Goal: Ask a question

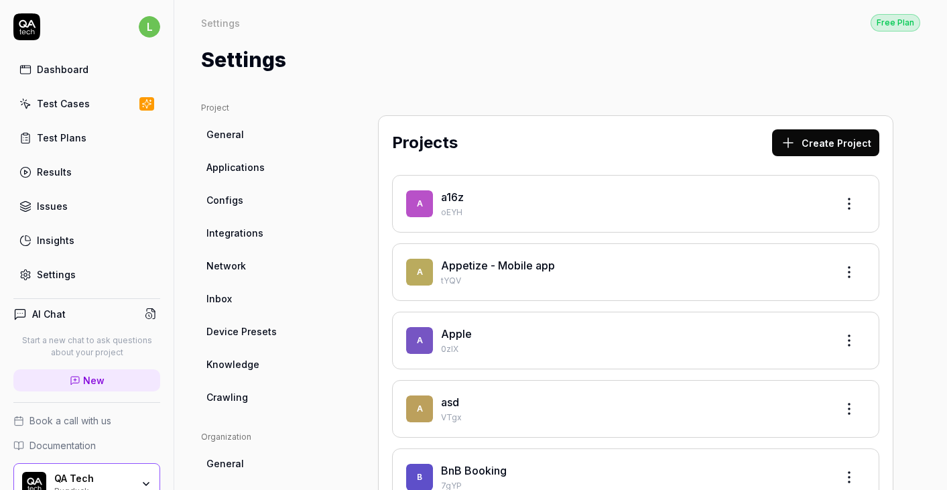
click at [58, 310] on h4 "AI Chat" at bounding box center [49, 314] width 34 height 14
click at [156, 309] on icon at bounding box center [151, 314] width 12 height 12
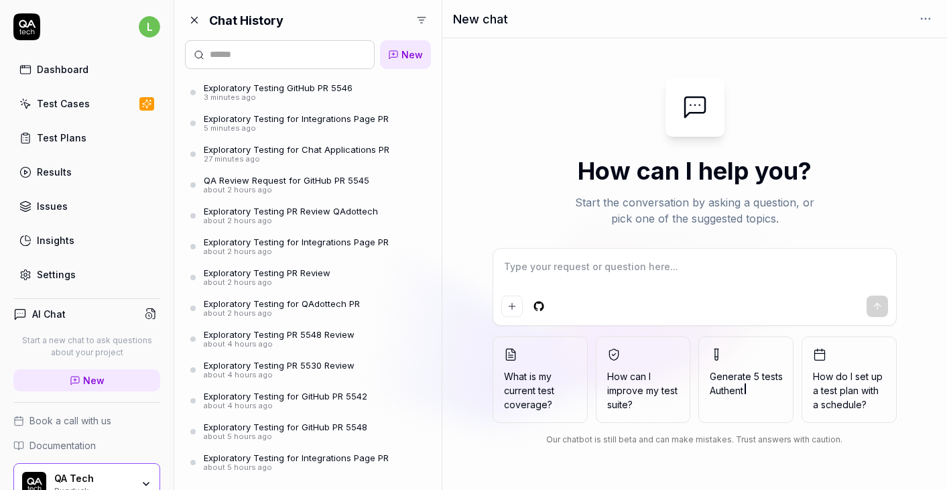
type textarea "*"
click at [417, 15] on html "l Dashboard Test Cases Test Plans Results Issues Insights Settings AI Chat Star…" at bounding box center [473, 245] width 947 height 490
click at [267, 157] on html "l Dashboard Test Cases Test Plans Results Issues Insights Settings AI Chat Star…" at bounding box center [473, 245] width 947 height 490
click at [284, 155] on div "27 minutes ago" at bounding box center [297, 159] width 186 height 9
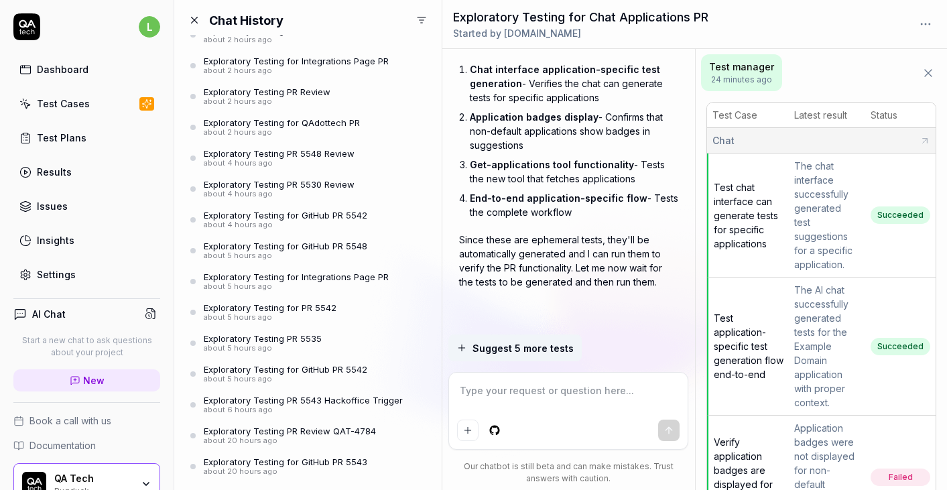
scroll to position [211, 0]
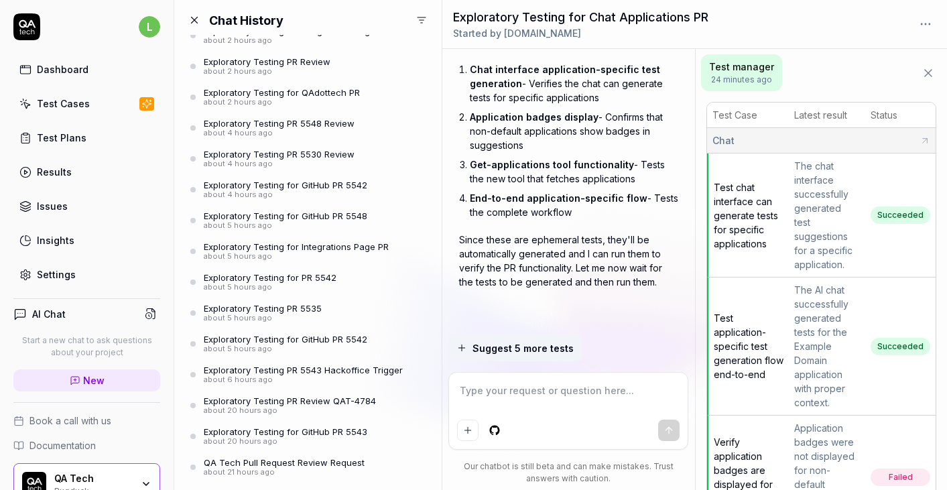
click at [488, 395] on textarea at bounding box center [568, 398] width 222 height 34
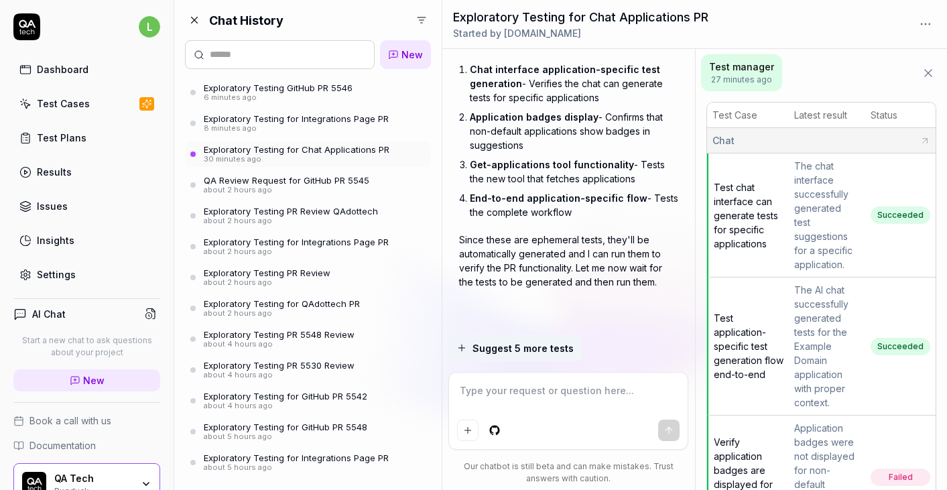
click at [98, 388] on link "New" at bounding box center [86, 380] width 147 height 22
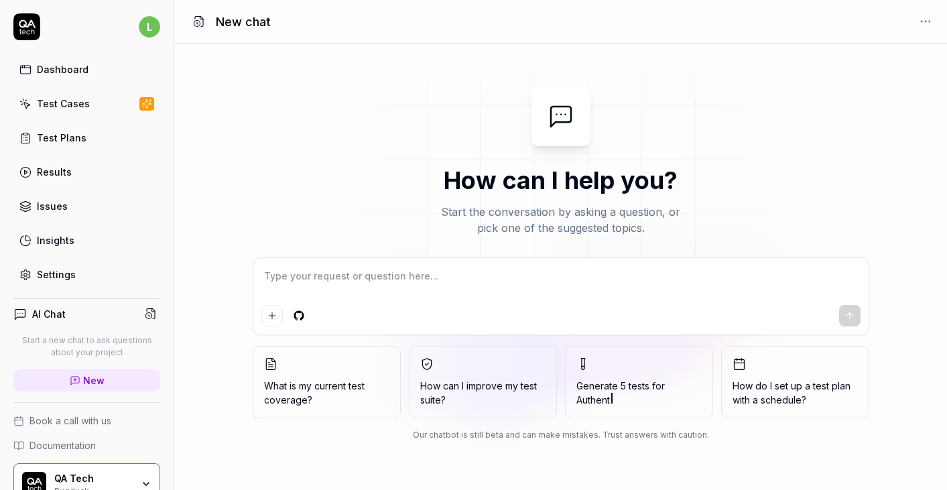
click at [572, 270] on textarea at bounding box center [560, 283] width 599 height 34
type textarea "*"
type textarea "t"
type textarea "*"
type textarea "te"
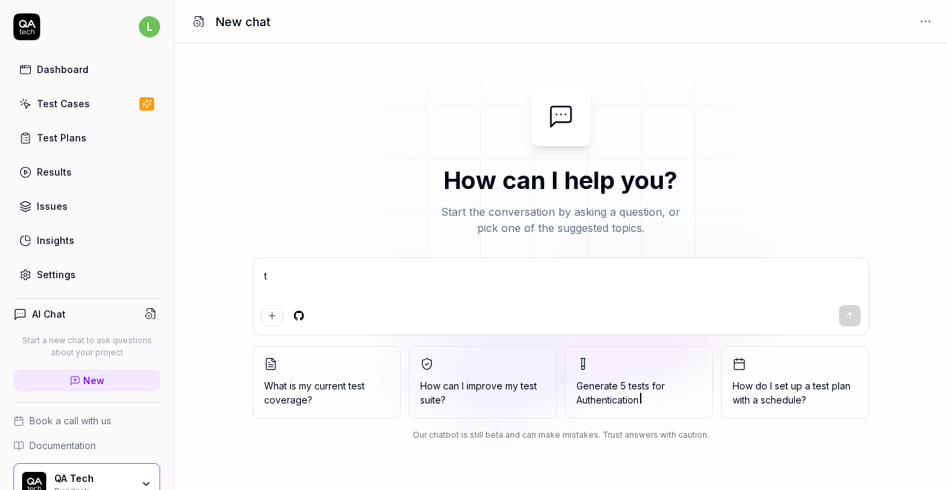
type textarea "*"
type textarea "tes"
type textarea "*"
type textarea "test"
type textarea "*"
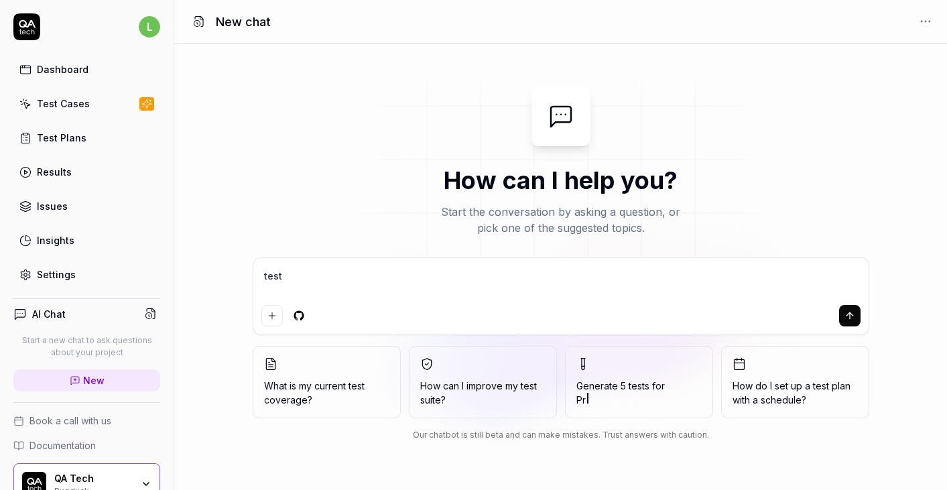
type textarea "test"
type textarea "*"
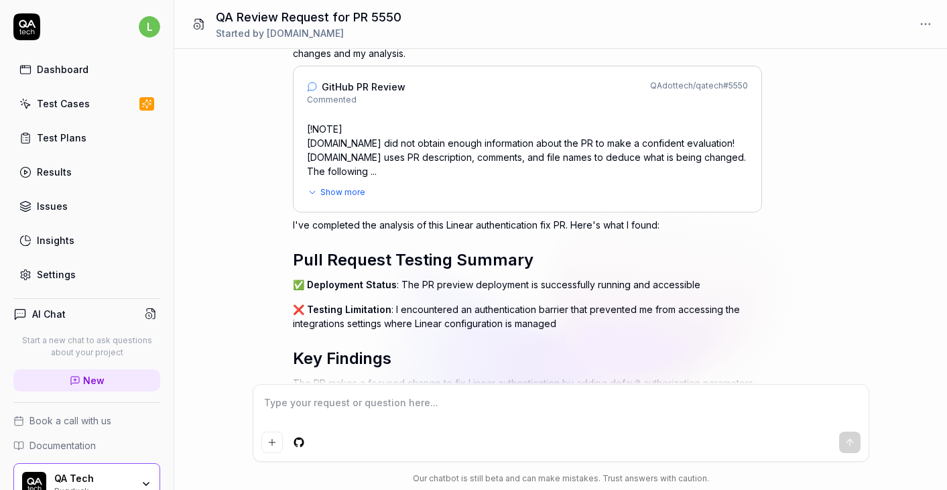
scroll to position [735, 0]
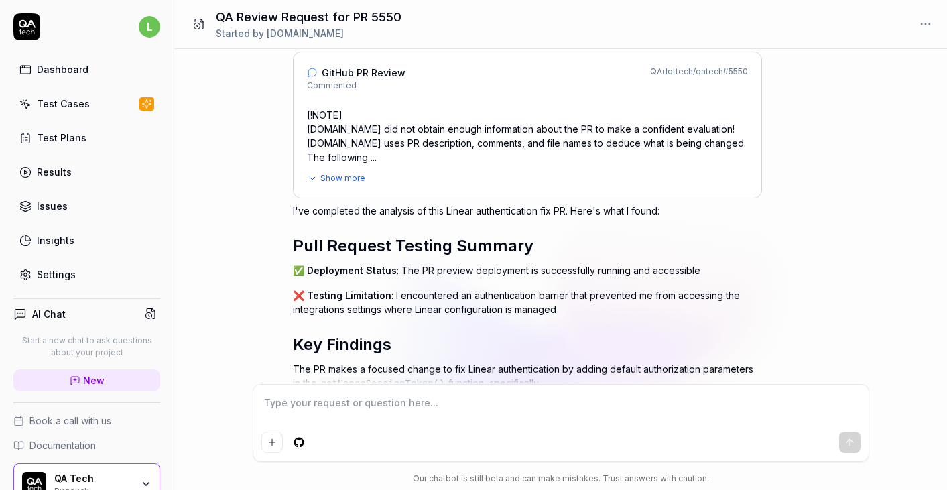
click at [426, 291] on p "❌ Testing Limitation : I encountered an authentication barrier that prevented m…" at bounding box center [527, 302] width 469 height 28
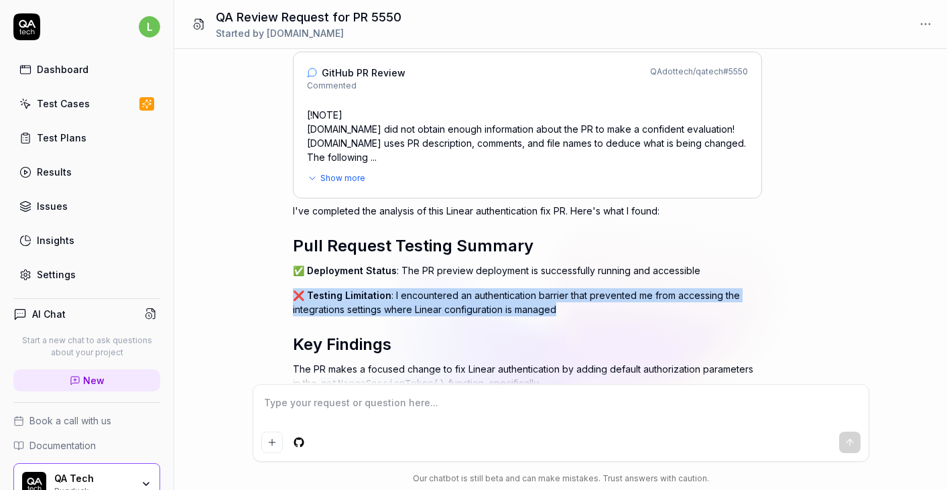
click at [454, 288] on p "❌ Testing Limitation : I encountered an authentication barrier that prevented m…" at bounding box center [527, 302] width 469 height 28
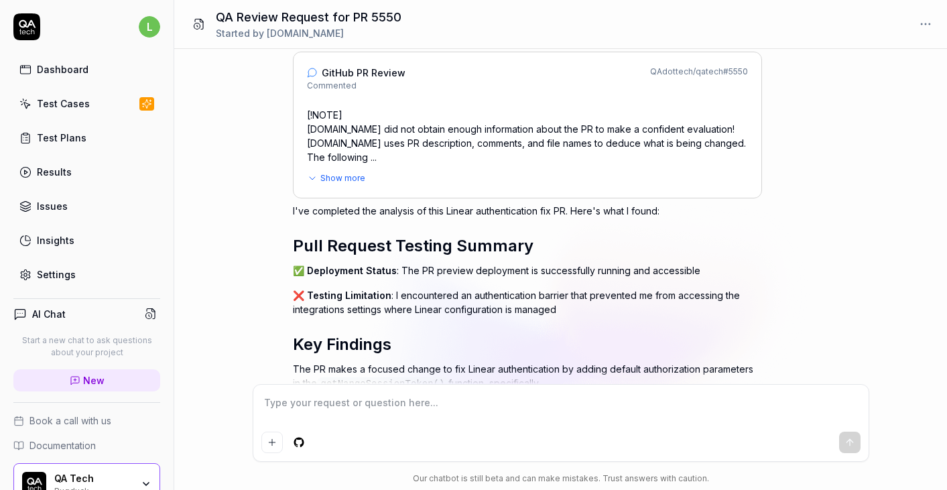
click at [454, 288] on p "❌ Testing Limitation : I encountered an authentication barrier that prevented m…" at bounding box center [527, 302] width 469 height 28
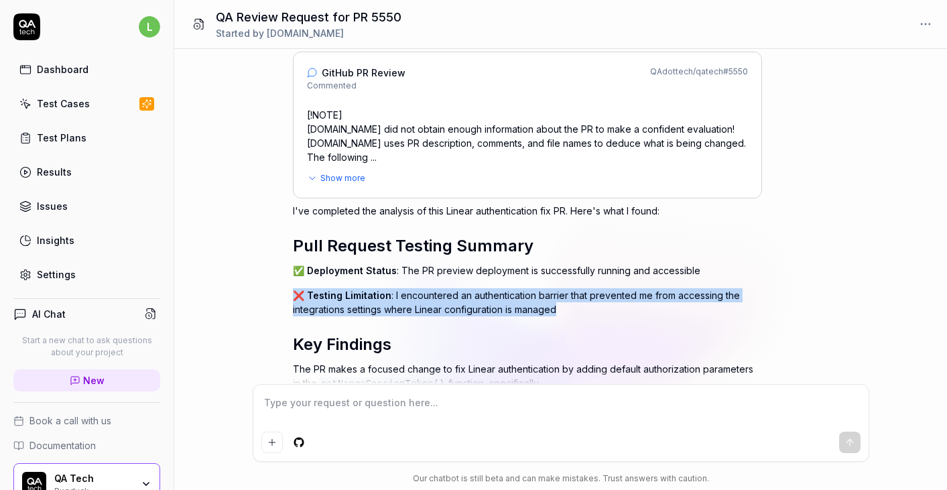
click at [415, 300] on div "I've completed the analysis of this Linear authentication fix PR. Here's what I…" at bounding box center [527, 484] width 469 height 561
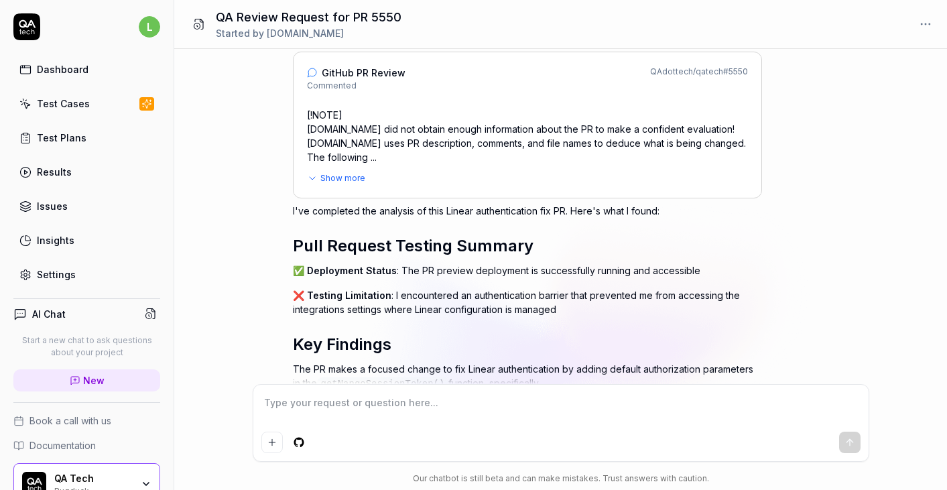
click at [415, 300] on div "I've completed the analysis of this Linear authentication fix PR. Here's what I…" at bounding box center [527, 484] width 469 height 561
click at [438, 288] on p "❌ Testing Limitation : I encountered an authentication barrier that prevented m…" at bounding box center [527, 302] width 469 height 28
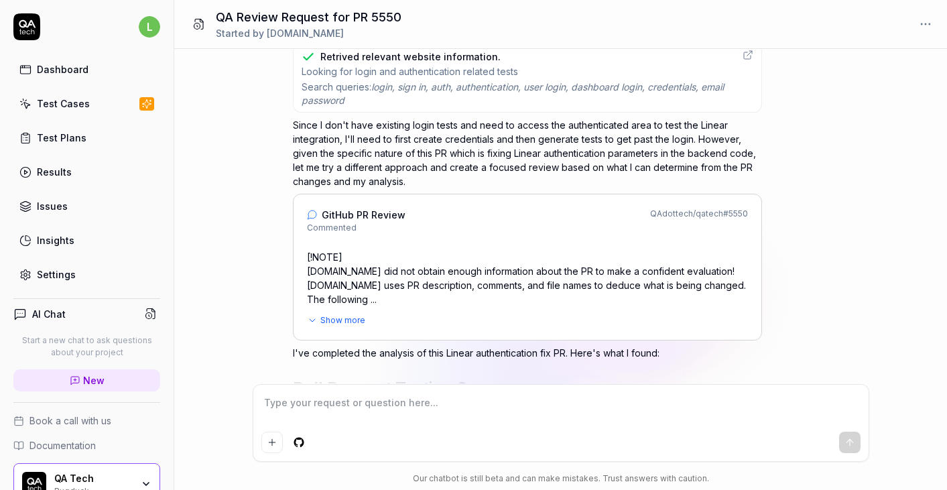
scroll to position [594, 0]
click at [468, 267] on p "[!NOTE] QA.tech did not obtain enough information about the PR to make a confid…" at bounding box center [527, 277] width 441 height 56
click at [345, 313] on span "Show more" at bounding box center [342, 319] width 45 height 12
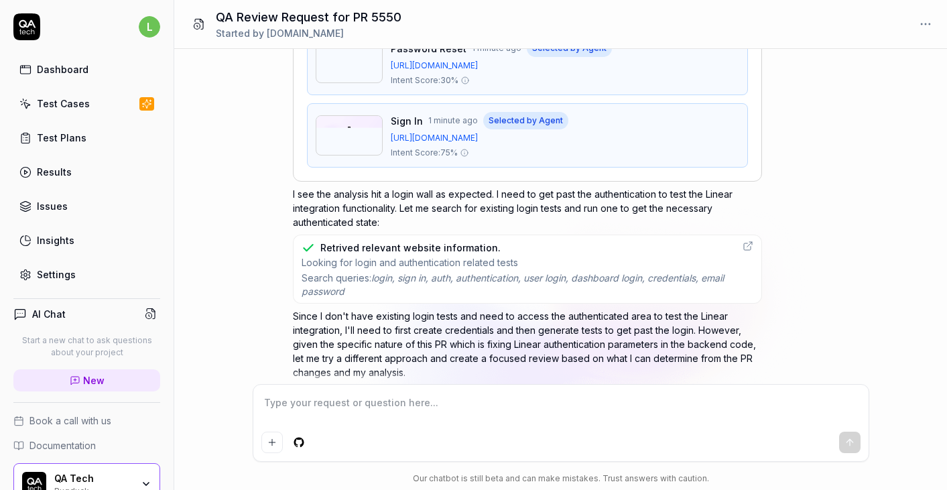
scroll to position [398, 0]
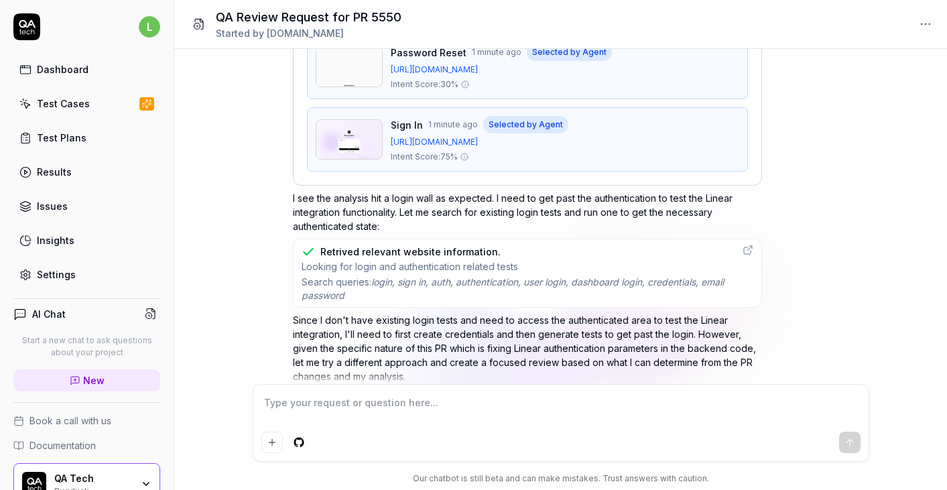
click at [415, 265] on span "Looking for login and authentication related tests" at bounding box center [518, 266] width 433 height 13
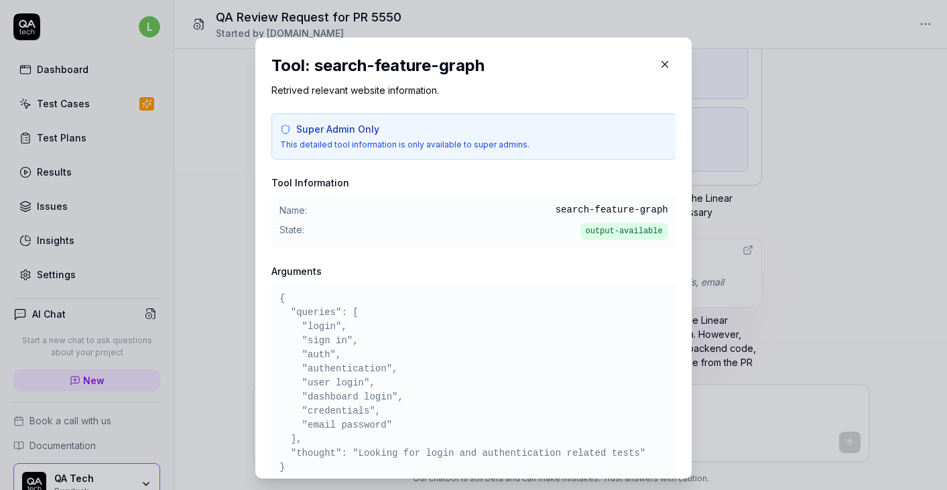
click at [228, 320] on div "​ Tool: search-feature-graph Retrived relevant website information. Super Admin…" at bounding box center [473, 257] width 490 height 473
click at [671, 62] on icon "button" at bounding box center [665, 64] width 12 height 12
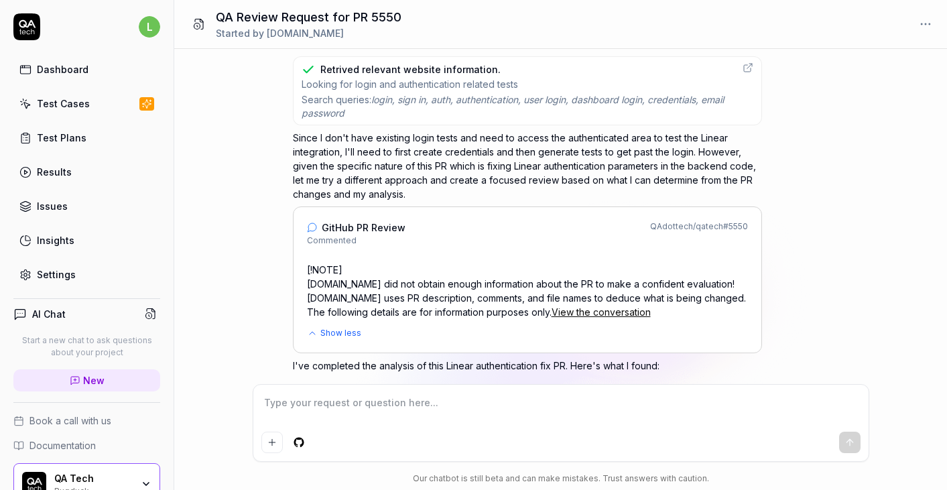
scroll to position [536, 0]
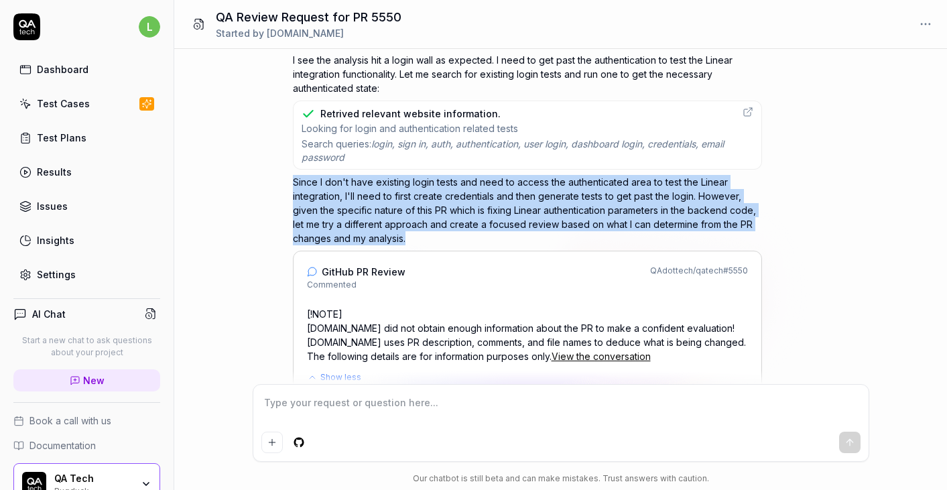
drag, startPoint x: 290, startPoint y: 180, endPoint x: 419, endPoint y: 234, distance: 139.6
click at [419, 234] on div "fix linear auth (# 5550 ) QAdottech / qatech The following comment was left on …" at bounding box center [560, 216] width 773 height 335
copy p "Since I don't have existing login tests and need to access the authenticated ar…"
type textarea "*"
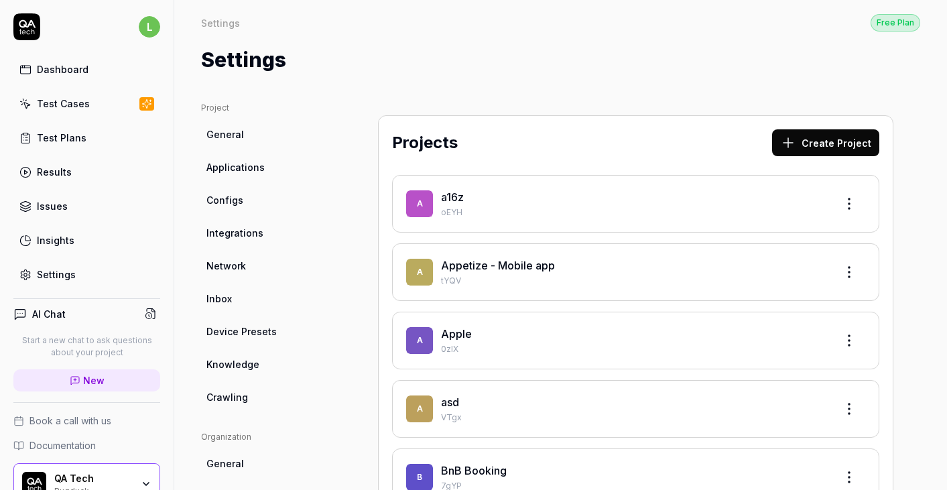
click at [68, 110] on div "Test Cases" at bounding box center [63, 103] width 53 height 14
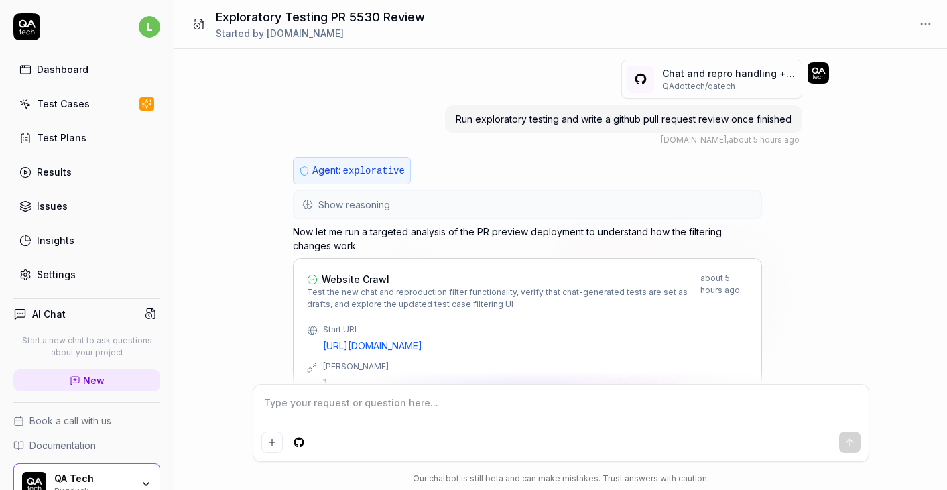
type textarea "*"
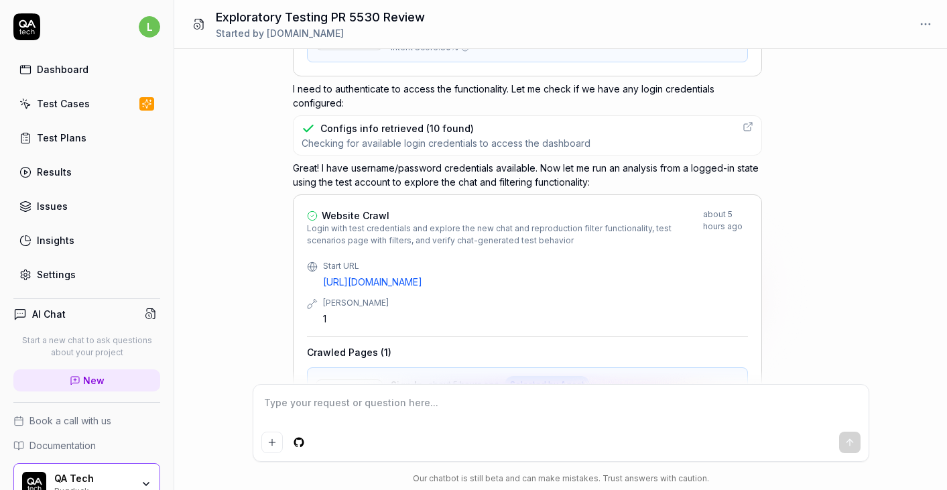
scroll to position [545, 0]
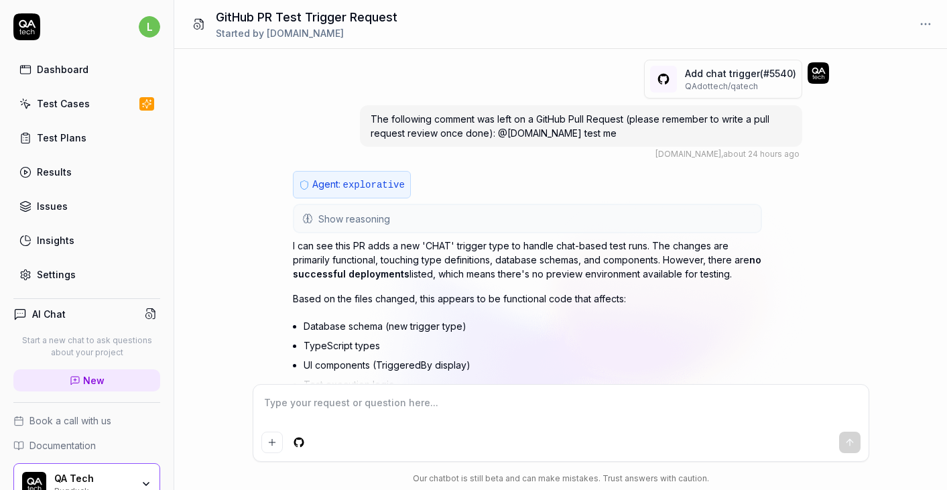
type textarea "*"
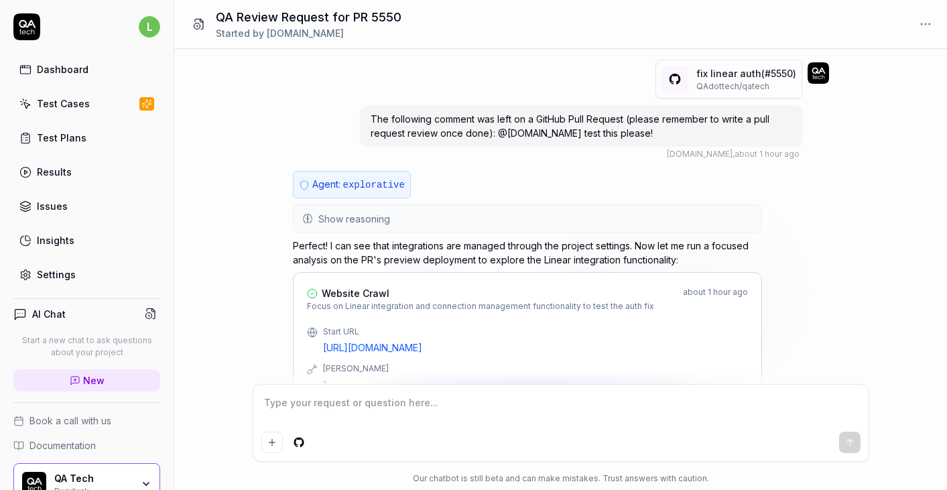
scroll to position [536, 0]
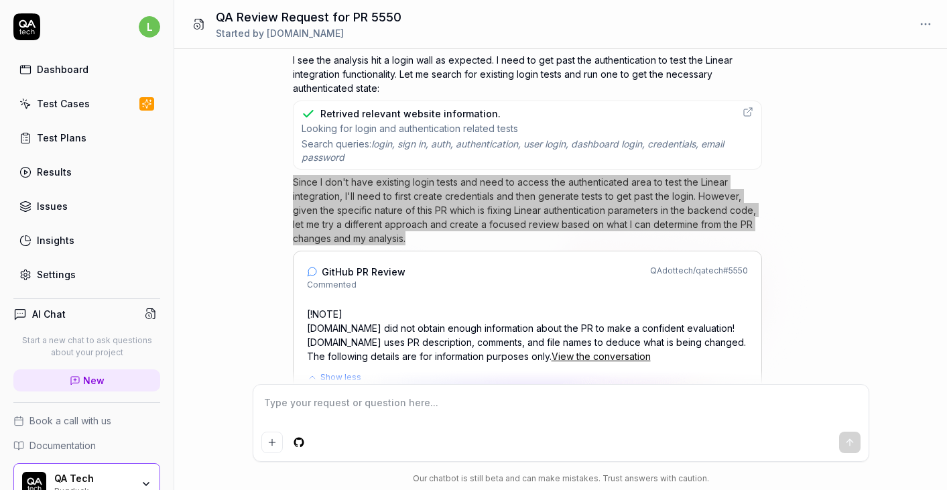
type textarea "*"
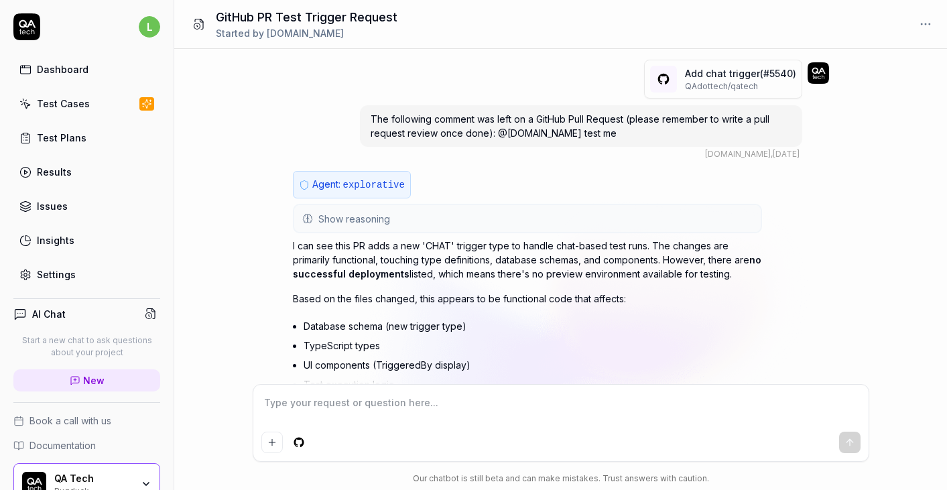
scroll to position [523, 0]
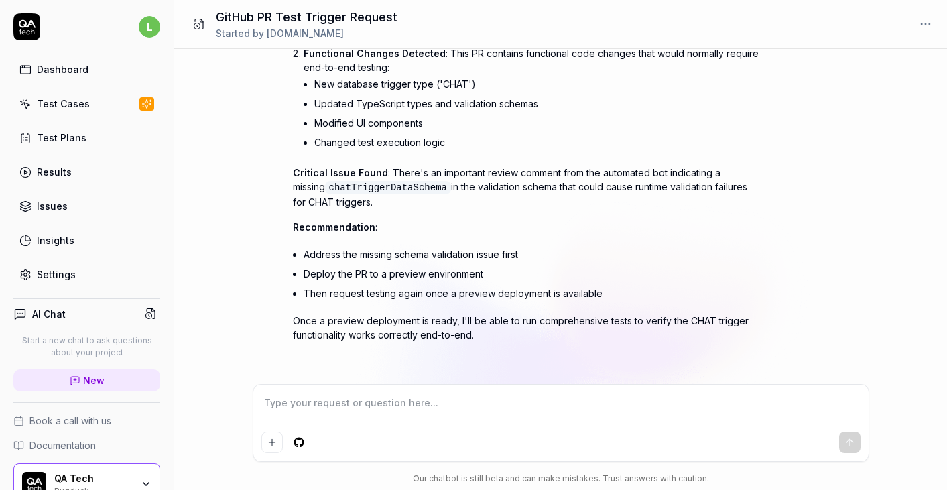
type textarea "*"
